Goal: Task Accomplishment & Management: Use online tool/utility

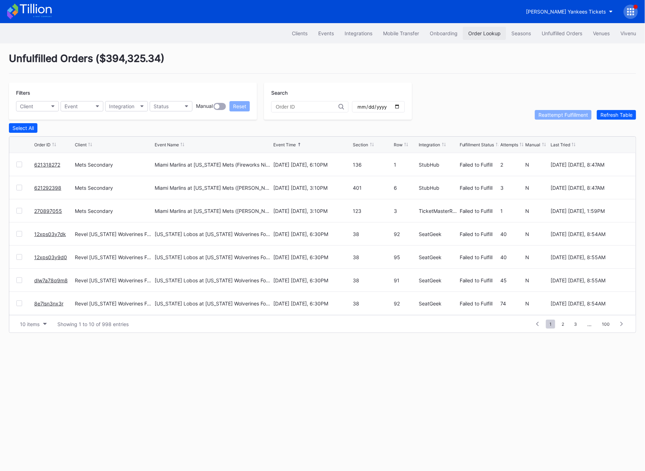
click at [484, 37] on button "Order Lookup" at bounding box center [484, 33] width 43 height 13
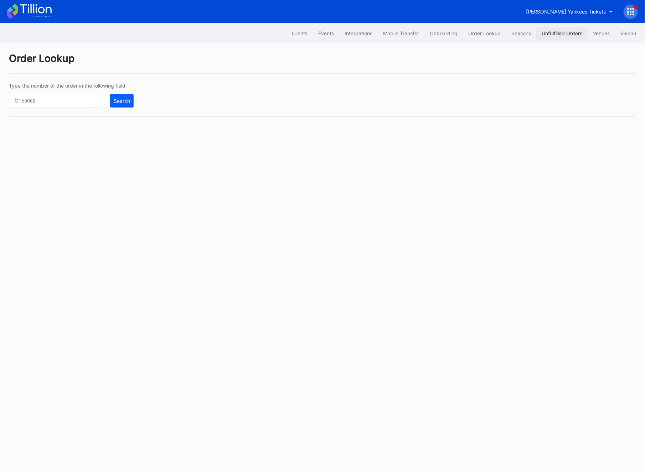
click at [567, 32] on div "Unfulfilled Orders" at bounding box center [561, 33] width 41 height 6
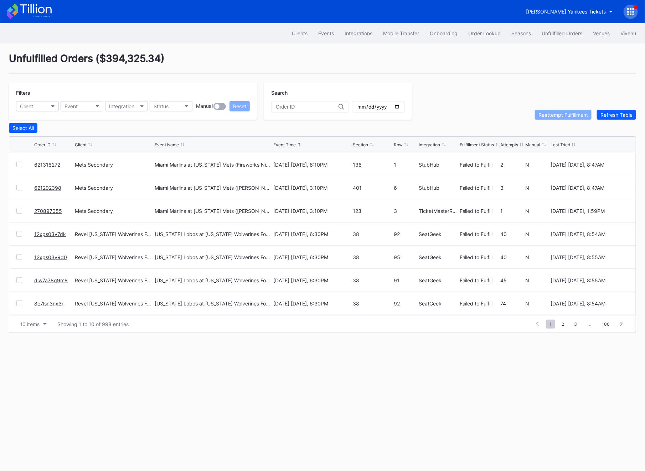
click at [304, 107] on input "text" at bounding box center [307, 107] width 63 height 6
paste input "270857214"
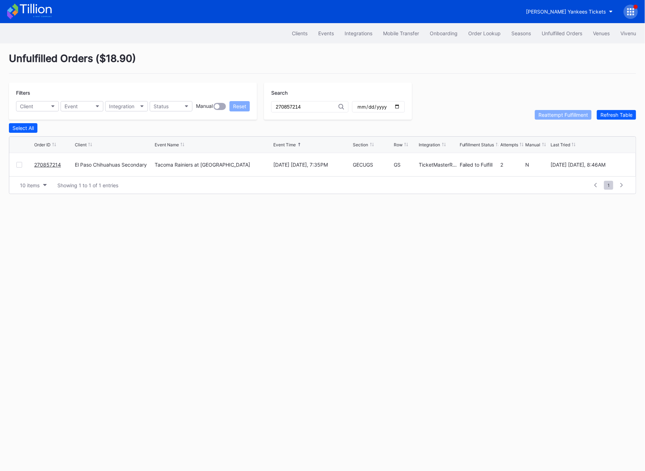
type input "270857214"
click at [51, 166] on link "270857214" at bounding box center [47, 165] width 27 height 6
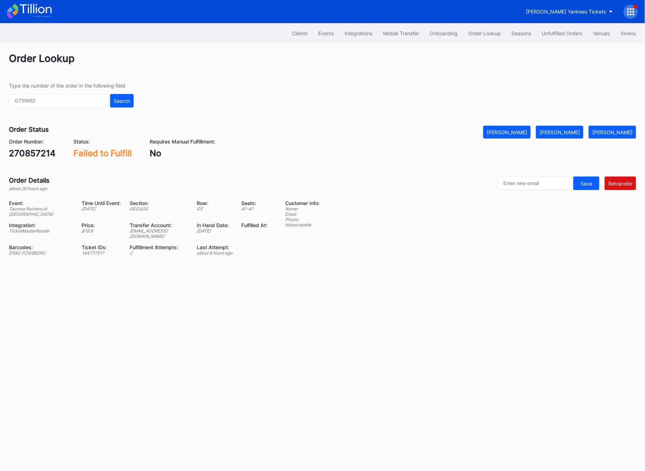
click at [172, 231] on div "[EMAIL_ADDRESS][DOMAIN_NAME]" at bounding box center [159, 233] width 58 height 11
copy div "[EMAIL_ADDRESS][DOMAIN_NAME]"
click at [30, 154] on div "270857214" at bounding box center [32, 153] width 47 height 10
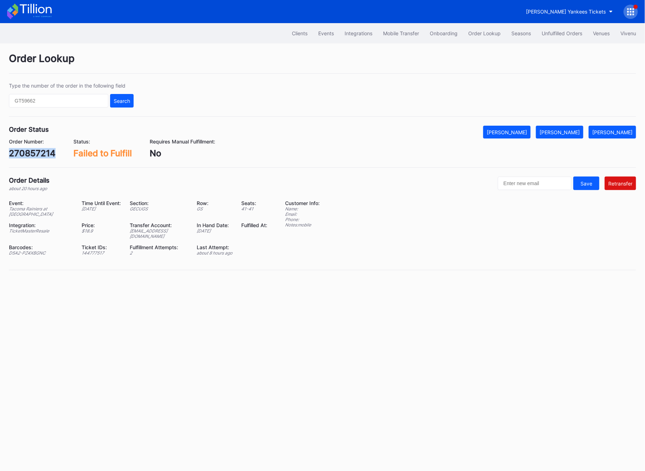
click at [30, 154] on div "270857214" at bounding box center [32, 153] width 47 height 10
copy div "270857214"
click at [577, 126] on button "[PERSON_NAME]" at bounding box center [559, 132] width 47 height 13
click at [567, 36] on div "Unfulfilled Orders" at bounding box center [561, 33] width 41 height 6
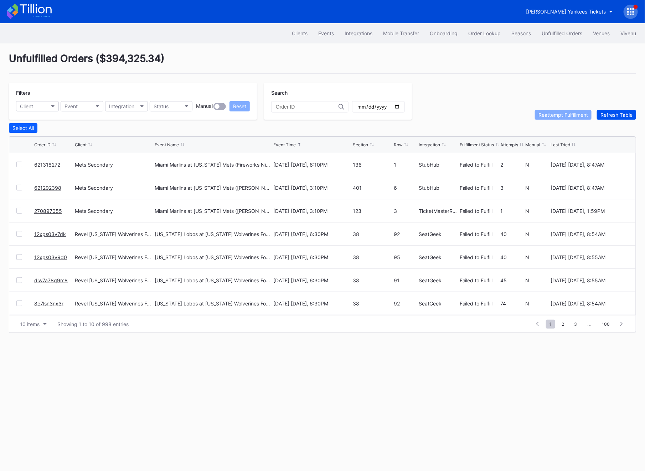
click at [607, 115] on div "Refresh Table" at bounding box center [616, 115] width 32 height 6
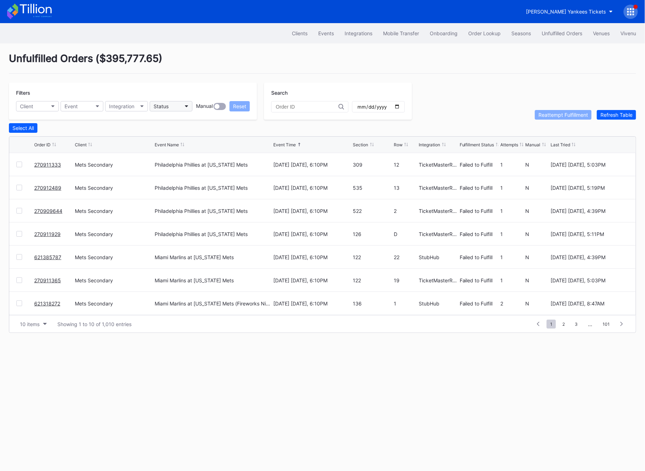
click at [165, 110] on button "Status" at bounding box center [171, 106] width 43 height 10
click at [172, 140] on div "Failed to Fulfill" at bounding box center [171, 138] width 33 height 6
click at [44, 101] on button "Client" at bounding box center [37, 106] width 43 height 10
type input "mets"
click at [63, 133] on div "Mets Secondary" at bounding box center [57, 137] width 83 height 13
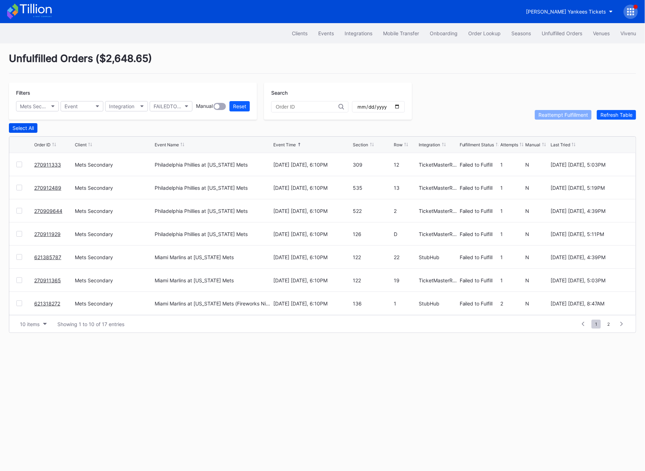
click at [16, 125] on div "Select All" at bounding box center [22, 128] width 21 height 6
click at [549, 116] on div "Reattempt Fulfillment" at bounding box center [563, 115] width 50 height 6
